Goal: Find contact information: Find contact information

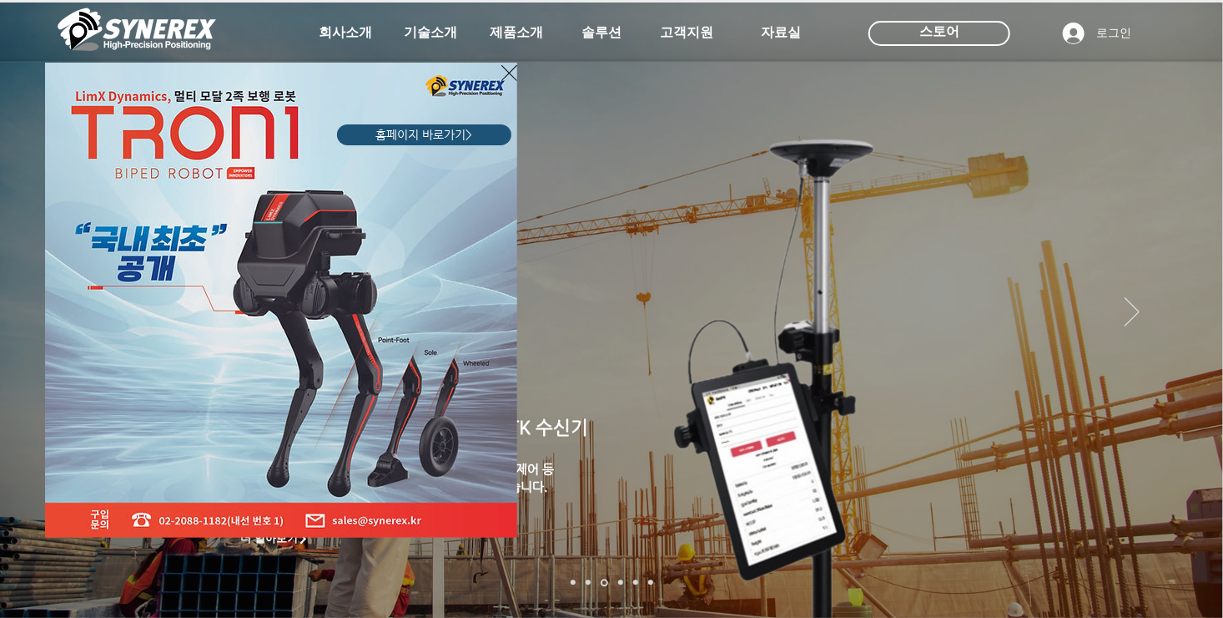
click at [517, 38] on div "LimX Dinamics" at bounding box center [611, 309] width 1223 height 618
click at [516, 31] on div "LimX Dinamics" at bounding box center [611, 309] width 1223 height 618
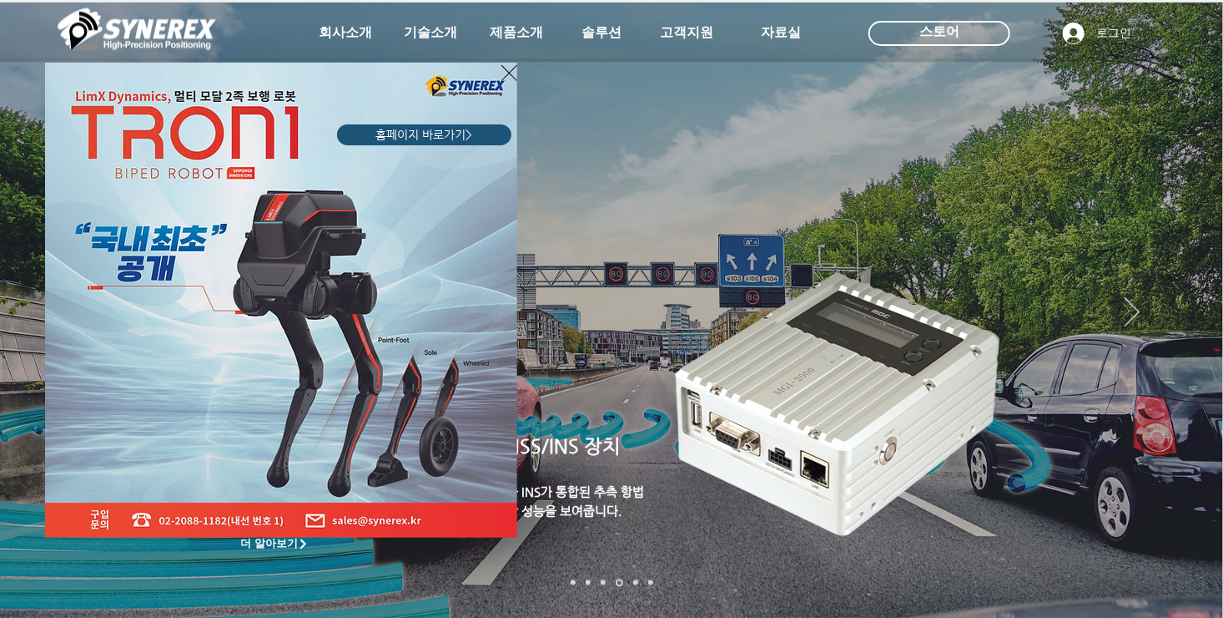
click at [506, 68] on icon "사이트로 돌아가기" at bounding box center [510, 73] width 16 height 21
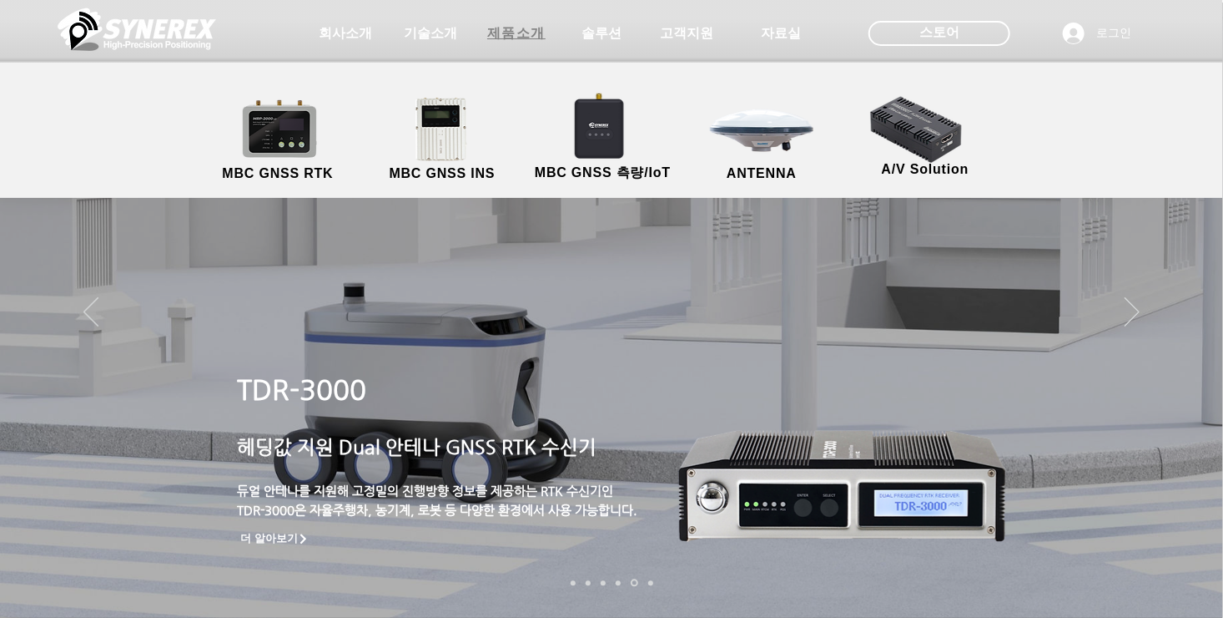
click at [512, 36] on span "제품소개" at bounding box center [516, 34] width 58 height 18
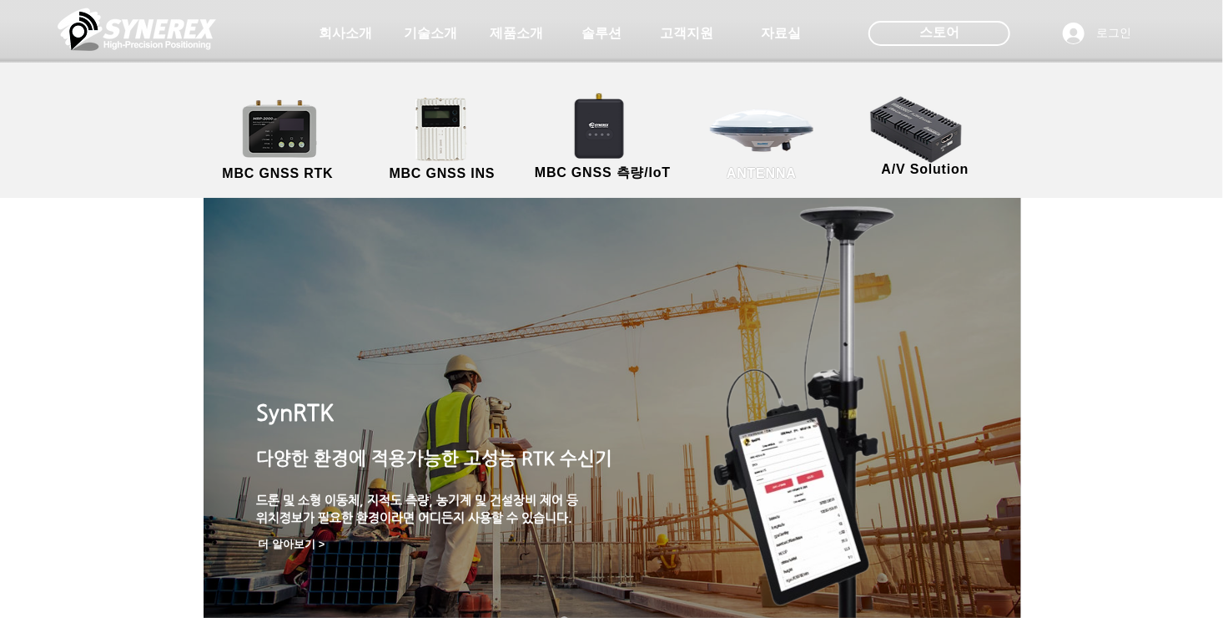
click at [763, 153] on link "ANTENNA" at bounding box center [762, 140] width 150 height 88
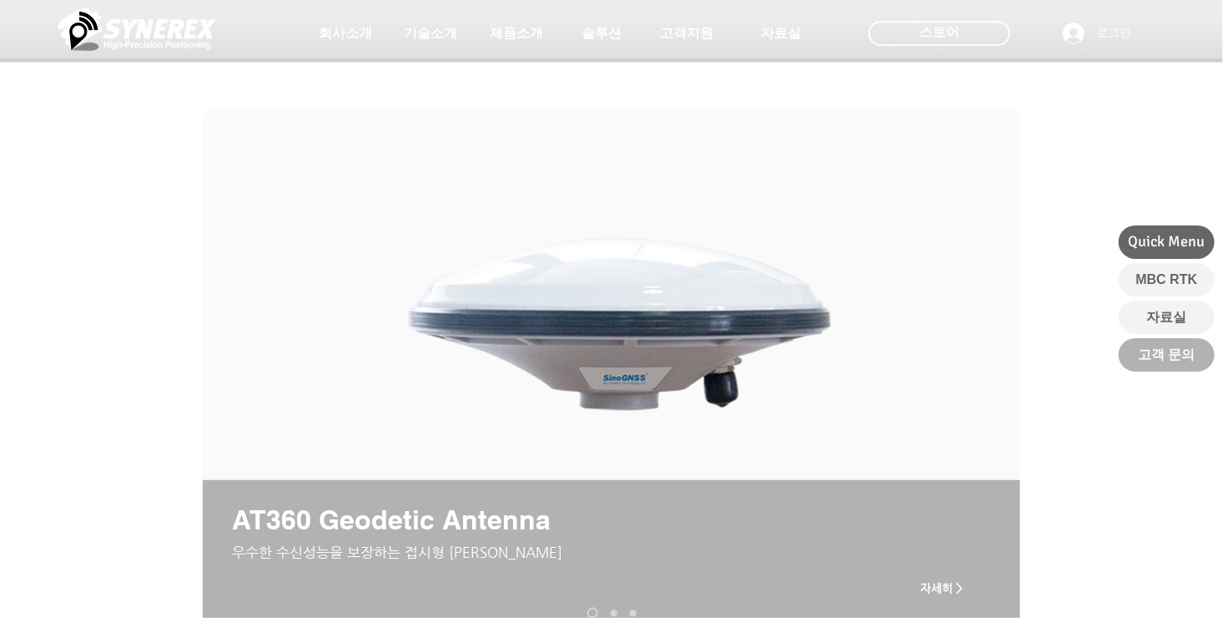
click at [1180, 360] on span "고객 문의" at bounding box center [1166, 354] width 57 height 18
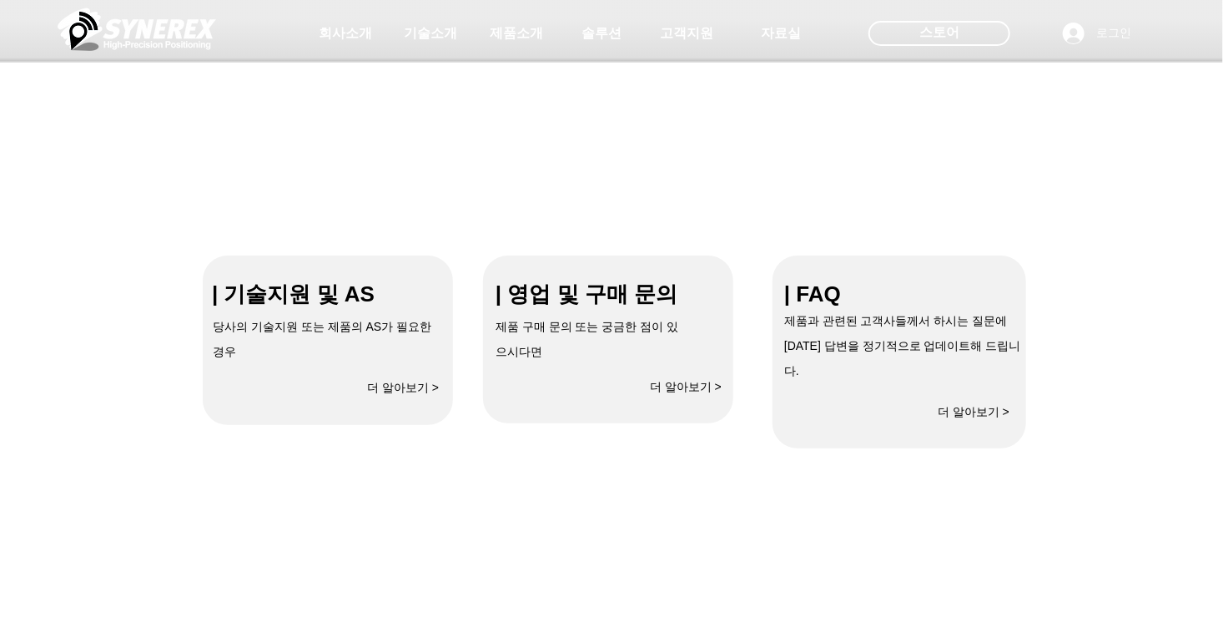
click at [668, 386] on span "더 알아보기 >" at bounding box center [686, 387] width 72 height 15
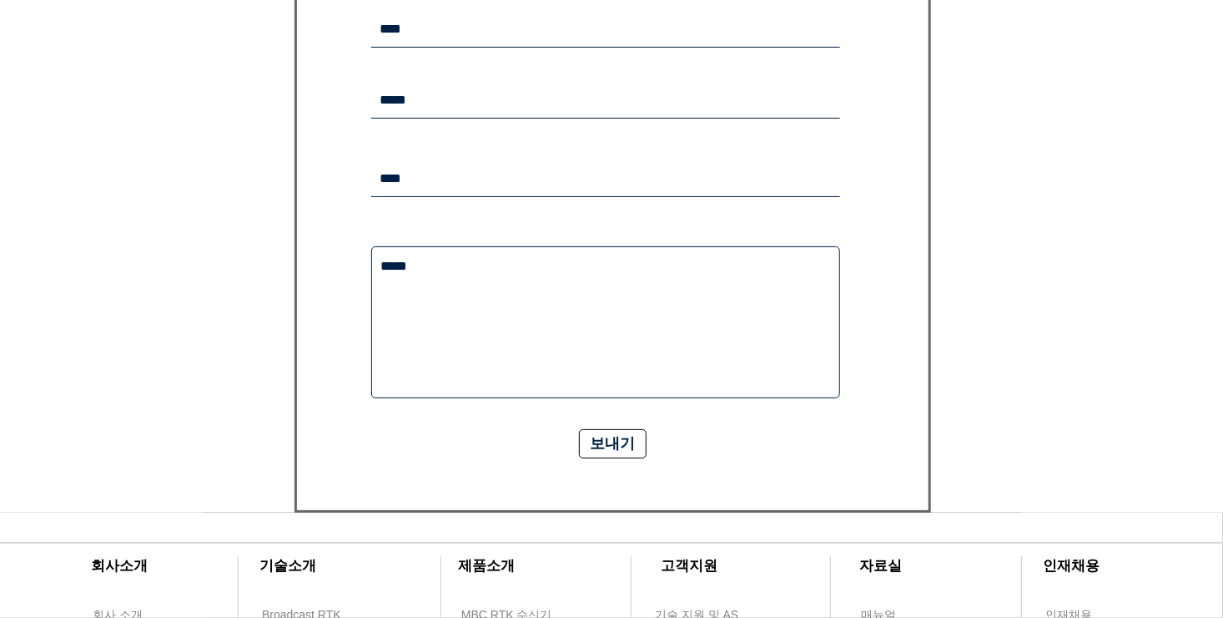
scroll to position [237, 0]
